Goal: Task Accomplishment & Management: Manage account settings

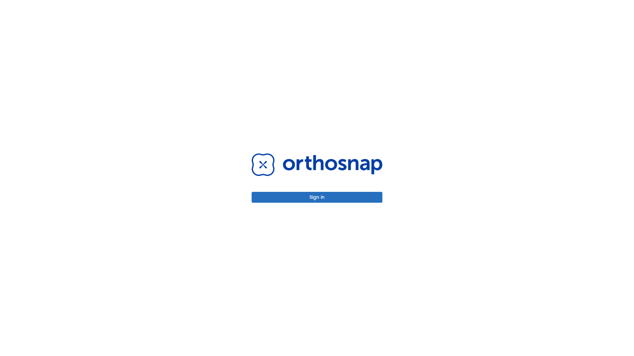
click at [317, 197] on button "Sign in" at bounding box center [316, 197] width 131 height 11
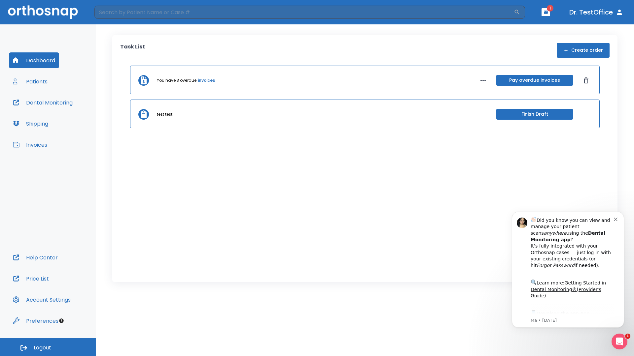
click at [48, 348] on span "Logout" at bounding box center [42, 348] width 17 height 7
